Goal: Use online tool/utility: Use online tool/utility

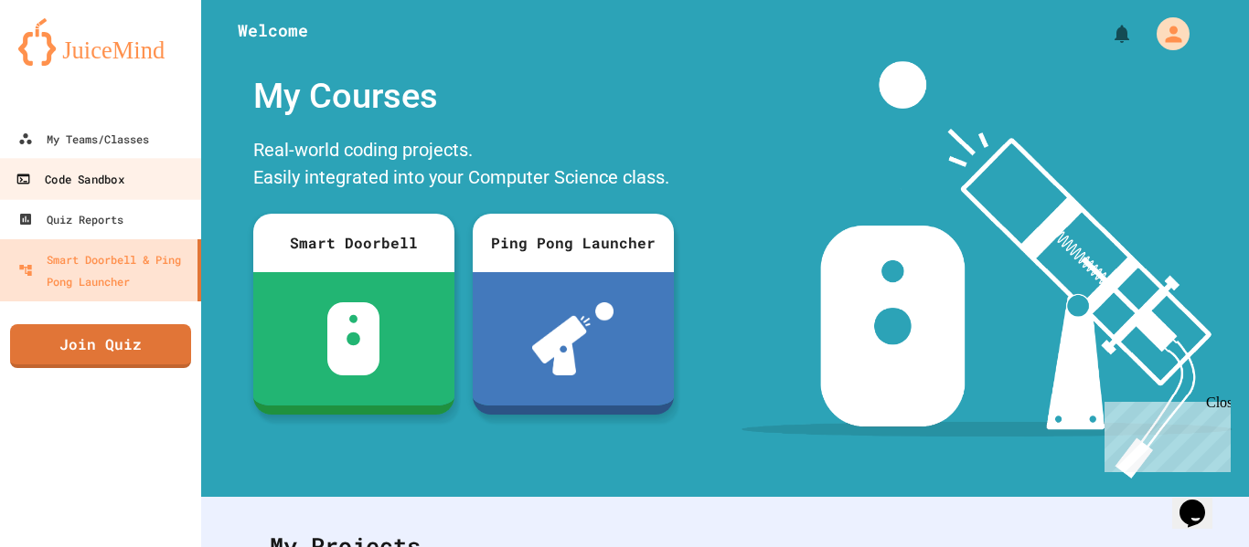
click at [123, 186] on div "Code Sandbox" at bounding box center [70, 179] width 108 height 23
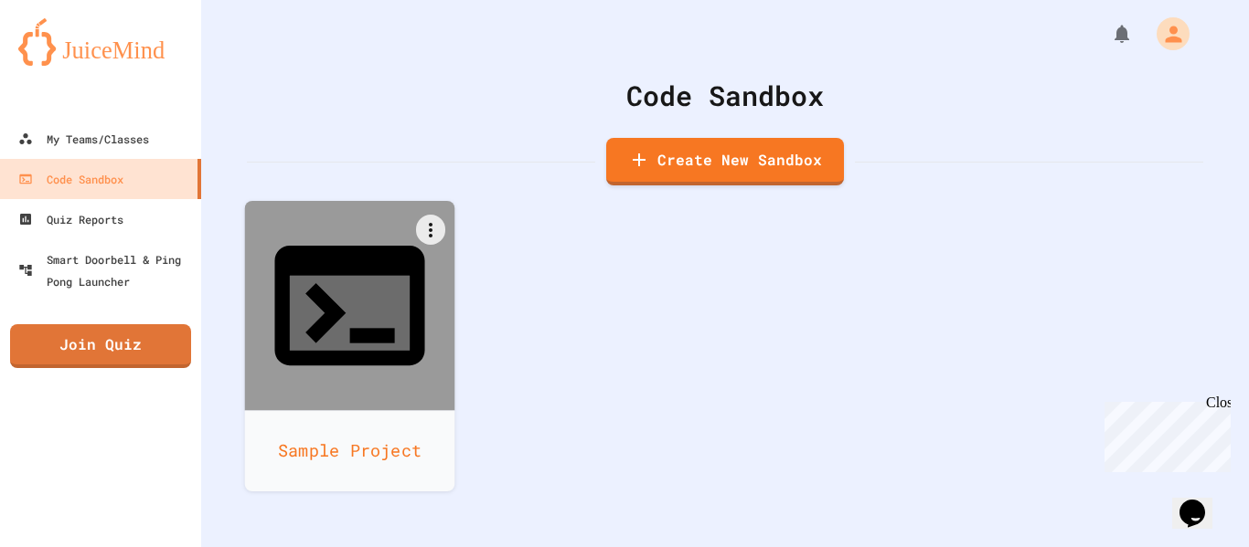
click at [351, 222] on icon at bounding box center [350, 306] width 180 height 180
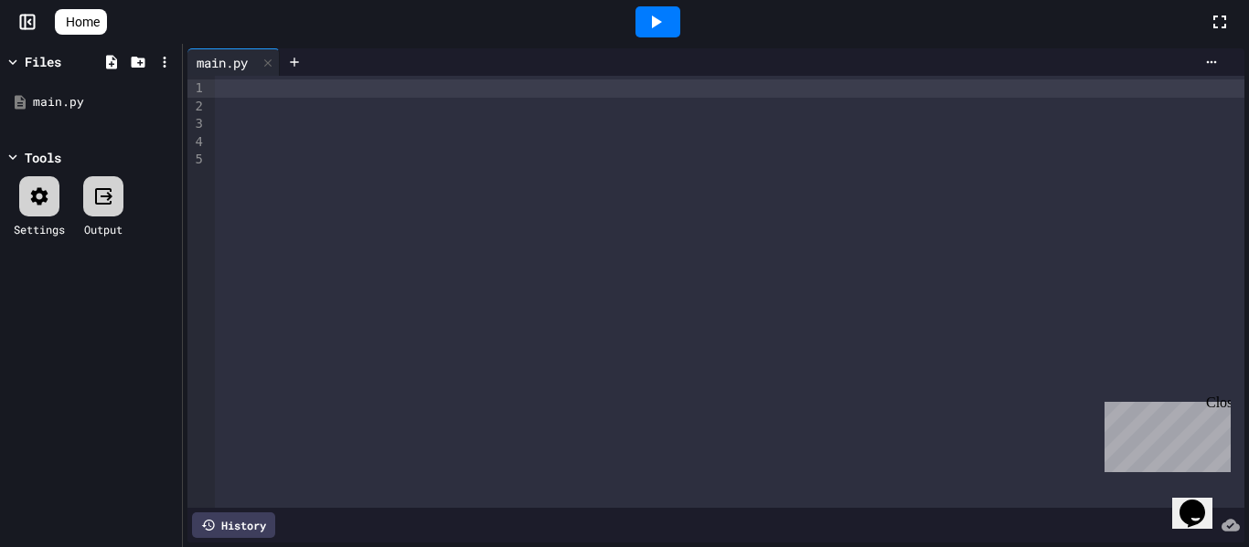
click at [351, 222] on div at bounding box center [729, 292] width 1029 height 432
